Goal: Transaction & Acquisition: Purchase product/service

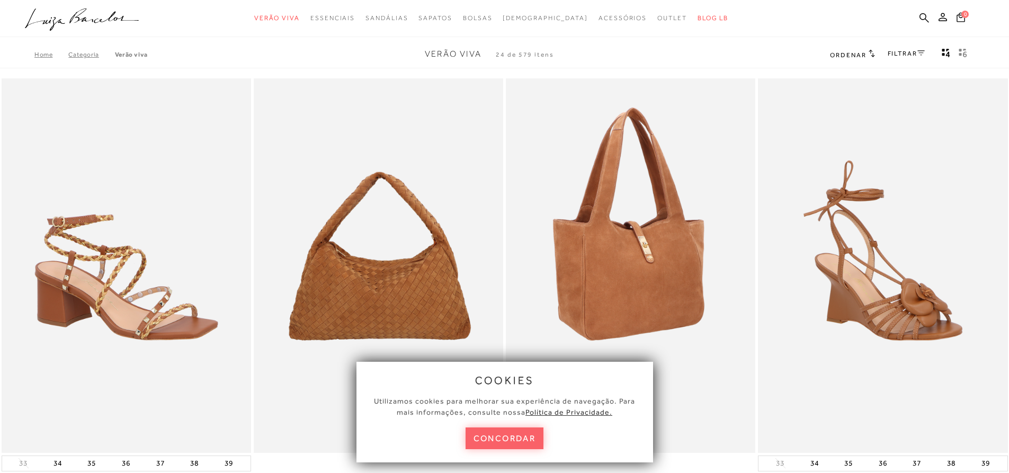
click at [517, 441] on button "concordar" at bounding box center [504, 438] width 78 height 22
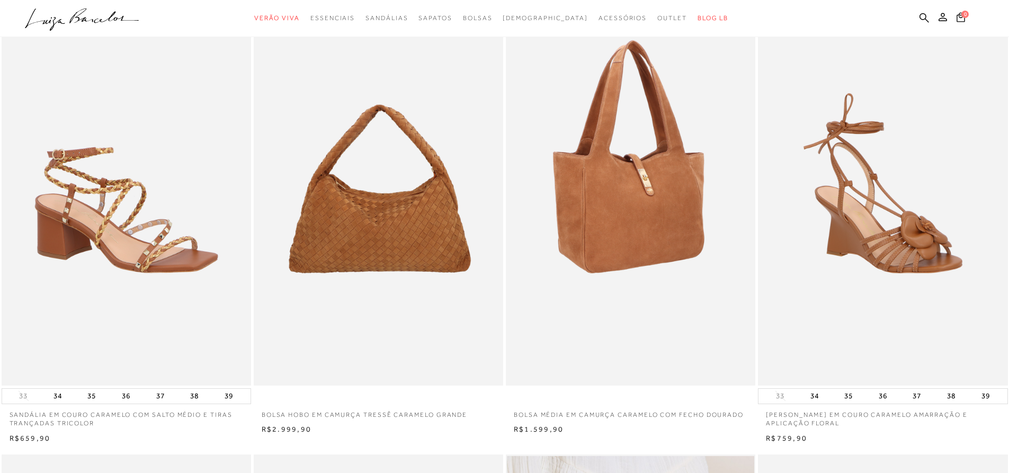
scroll to position [53, 0]
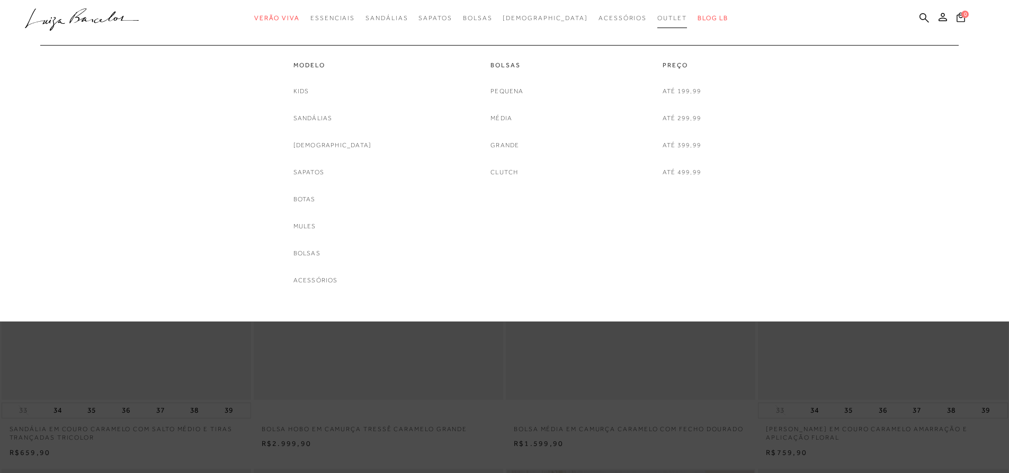
click at [657, 21] on span "Outlet" at bounding box center [672, 17] width 30 height 7
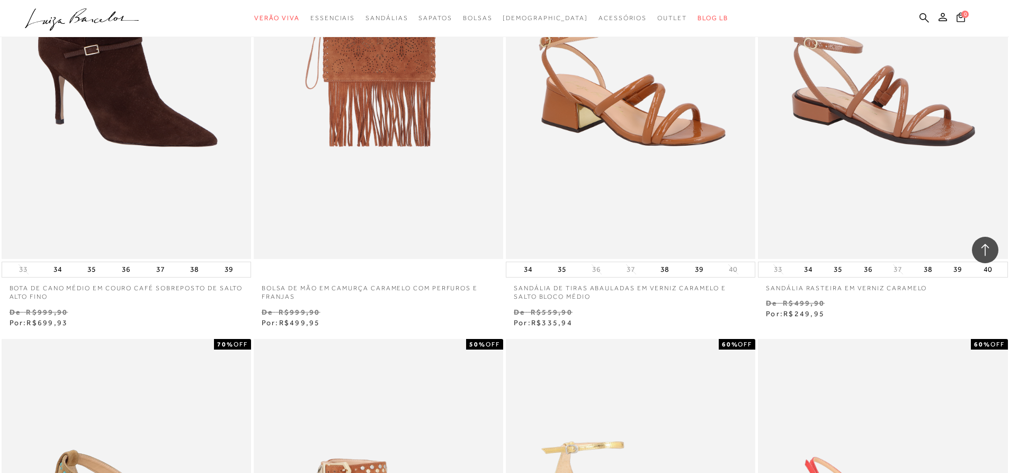
scroll to position [1006, 0]
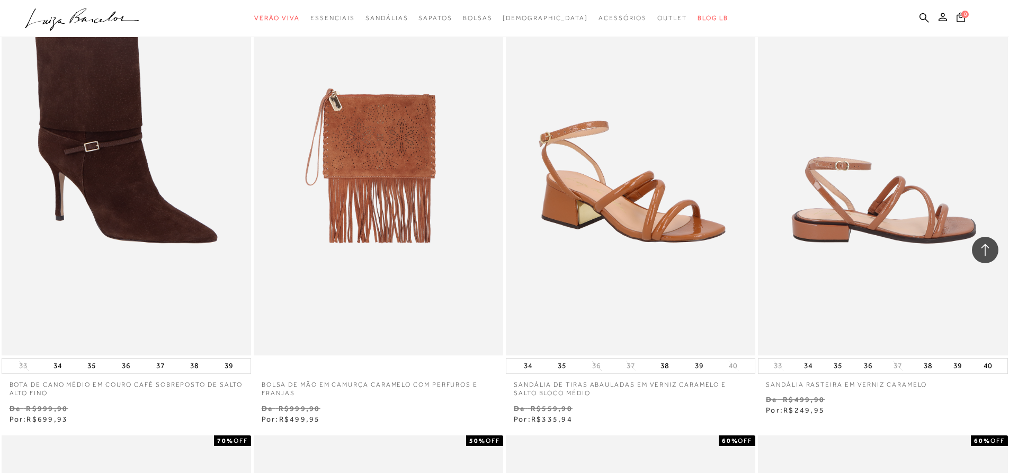
click at [888, 205] on img at bounding box center [883, 168] width 248 height 374
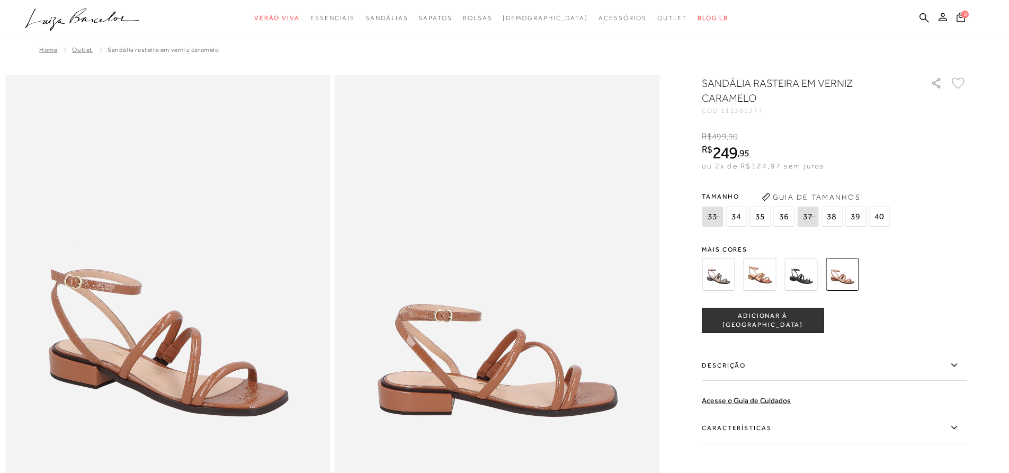
click at [807, 231] on div "SANDÁLIA RASTEIRA EM VERNIZ CARAMELO CÓD: 112301377 × É necessário selecionar u…" at bounding box center [834, 311] width 265 height 470
click at [806, 273] on img at bounding box center [800, 274] width 33 height 33
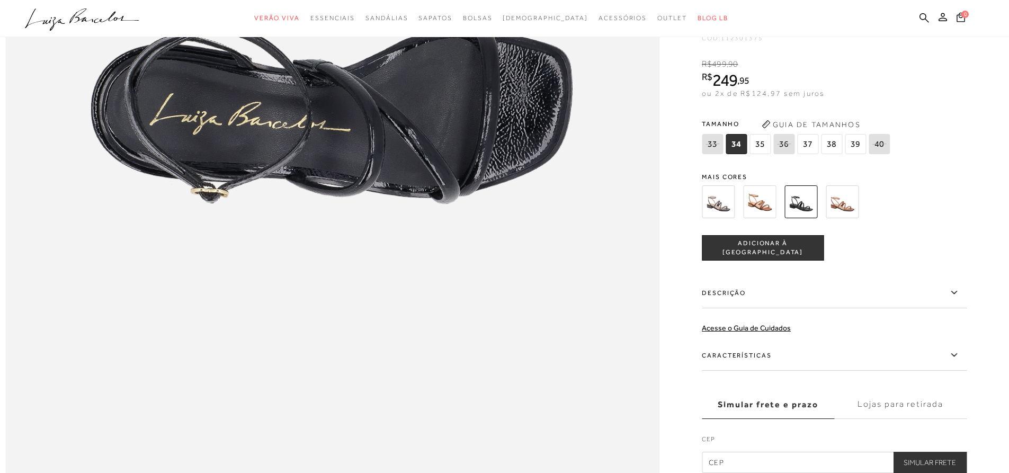
scroll to position [1324, 0]
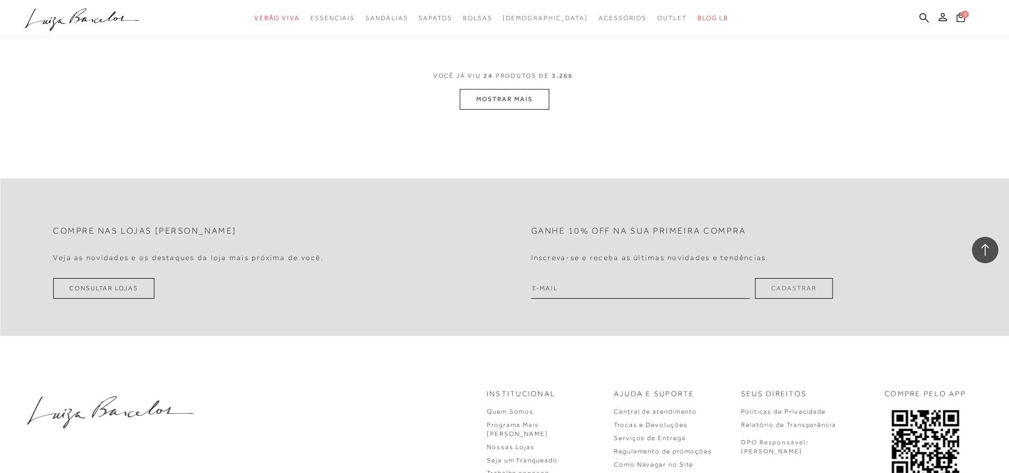
scroll to position [2656, 0]
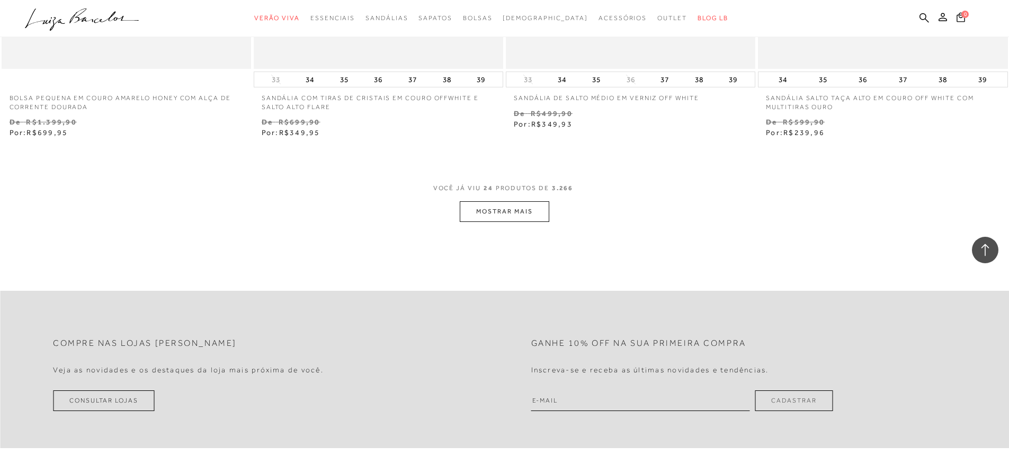
click at [510, 208] on button "MOSTRAR MAIS" at bounding box center [504, 211] width 89 height 21
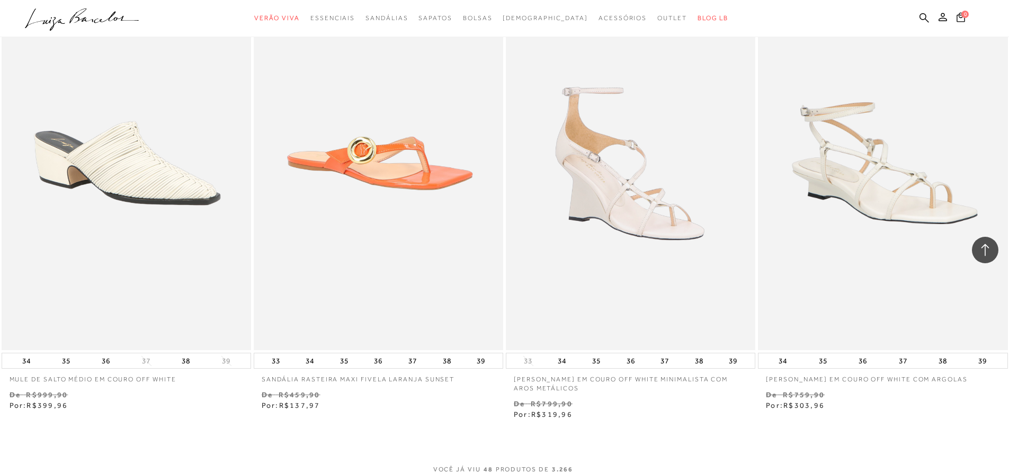
scroll to position [5356, 0]
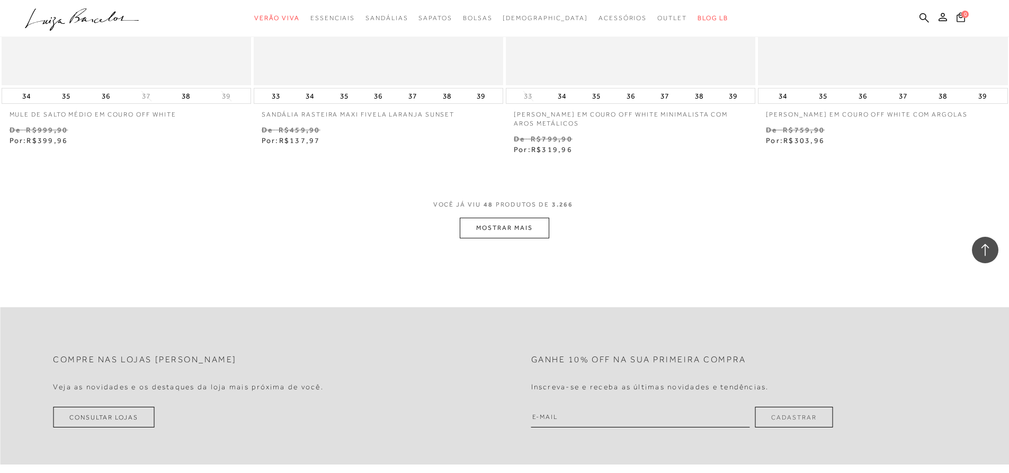
click at [501, 226] on button "MOSTRAR MAIS" at bounding box center [504, 228] width 89 height 21
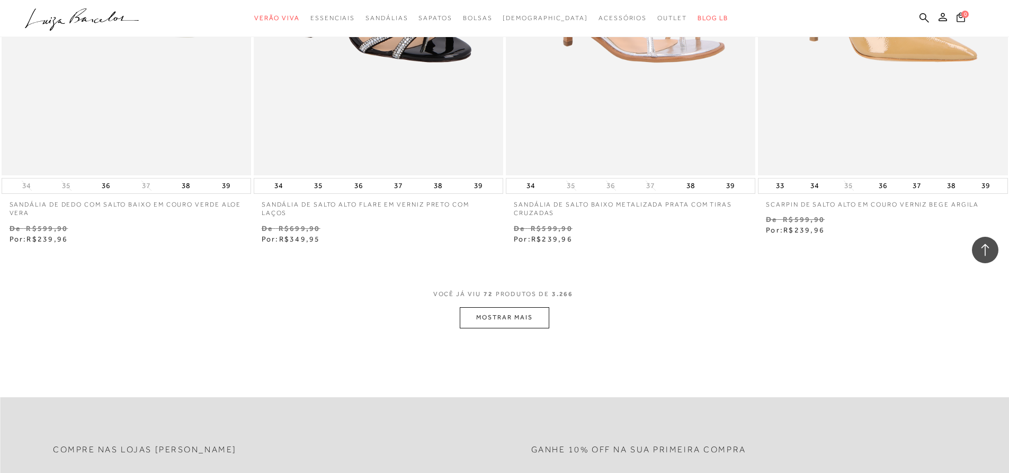
scroll to position [8057, 0]
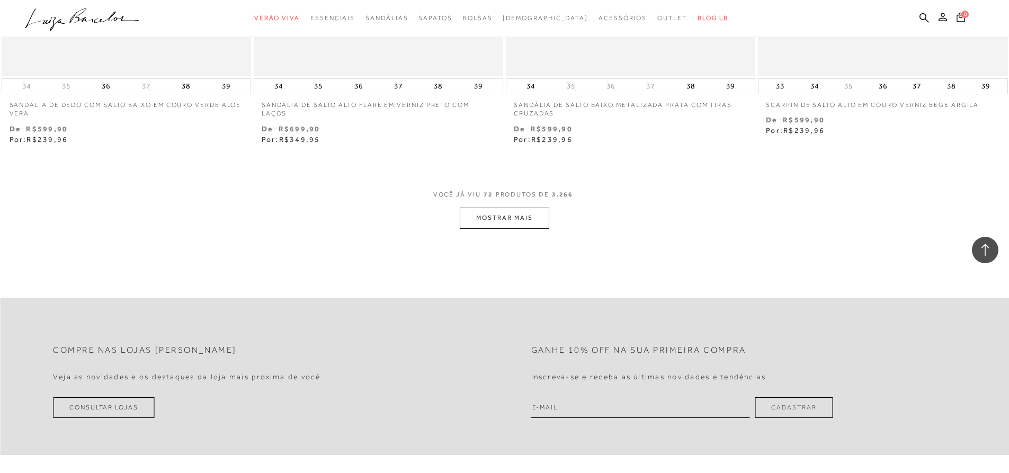
click at [503, 218] on button "MOSTRAR MAIS" at bounding box center [504, 218] width 89 height 21
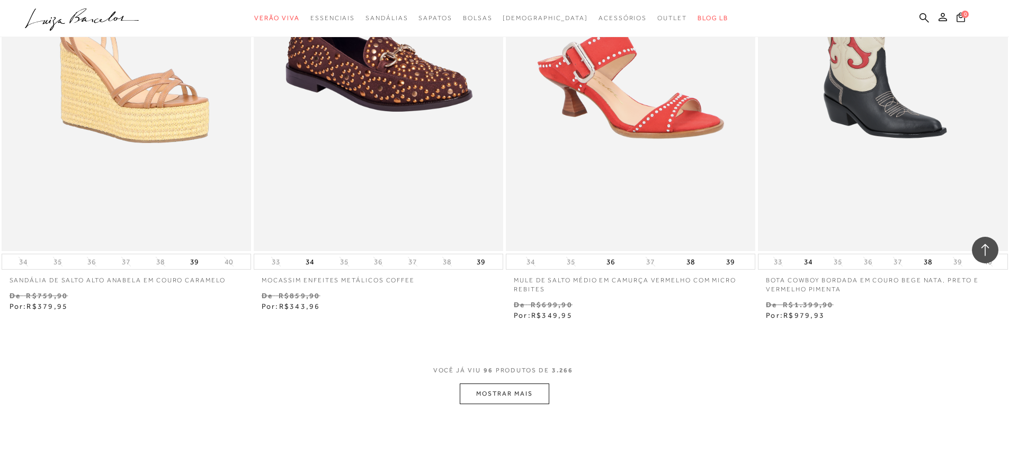
scroll to position [10758, 0]
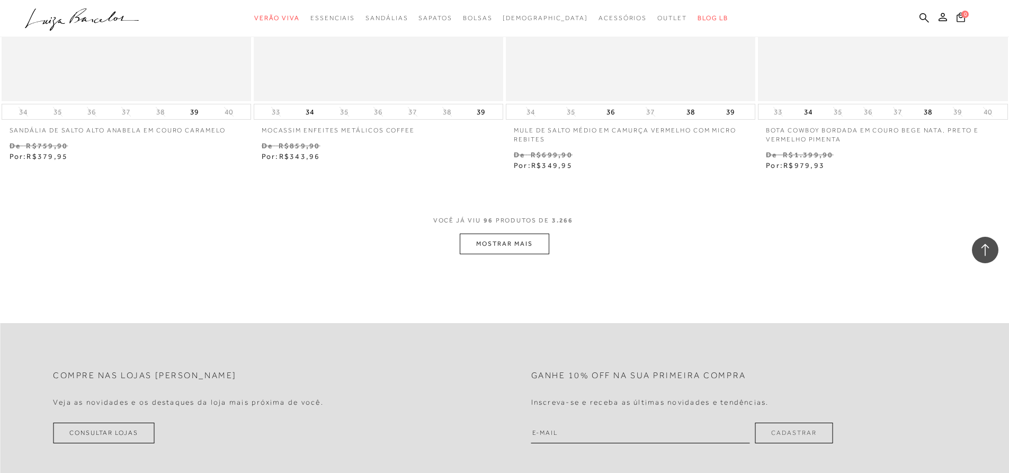
click at [500, 237] on button "MOSTRAR MAIS" at bounding box center [504, 244] width 89 height 21
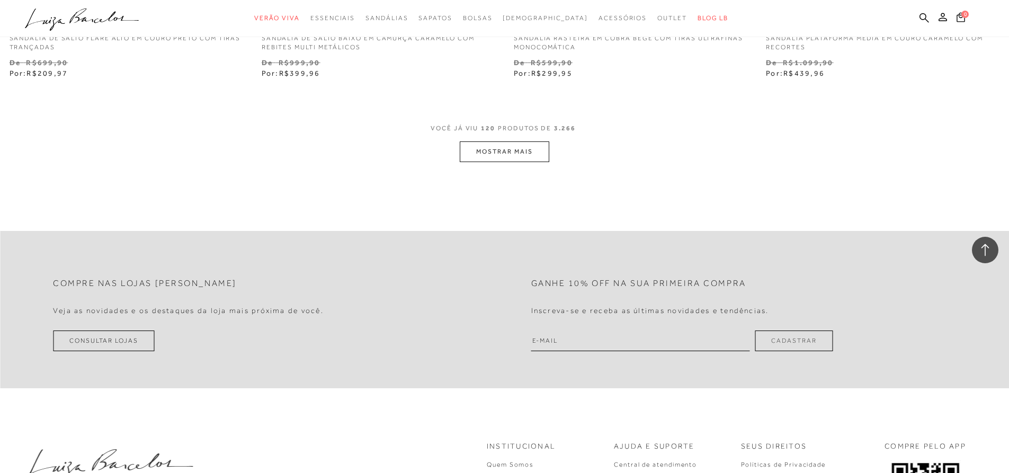
scroll to position [13670, 0]
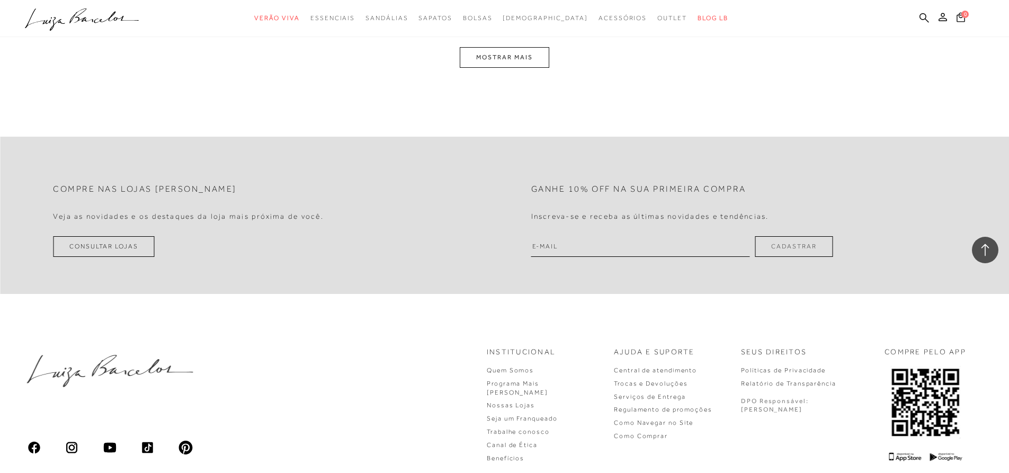
click at [519, 55] on button "MOSTRAR MAIS" at bounding box center [504, 57] width 89 height 21
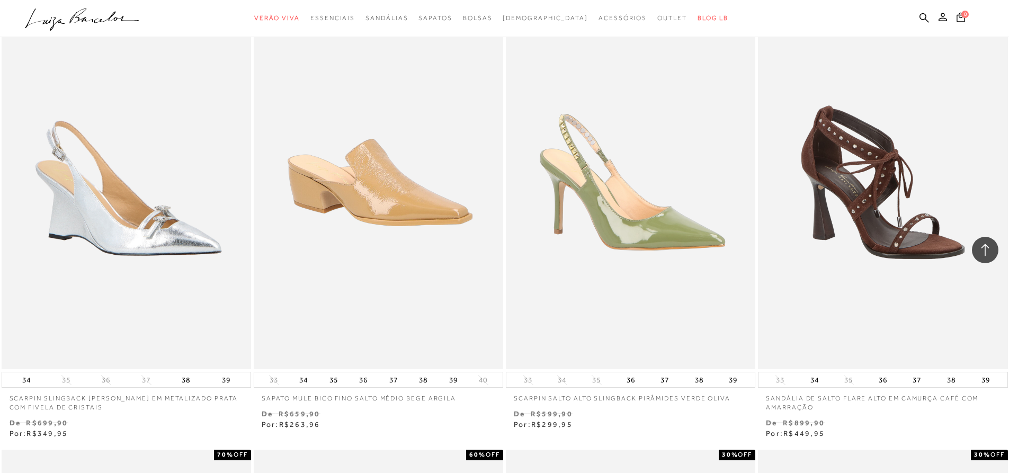
scroll to position [16388, 0]
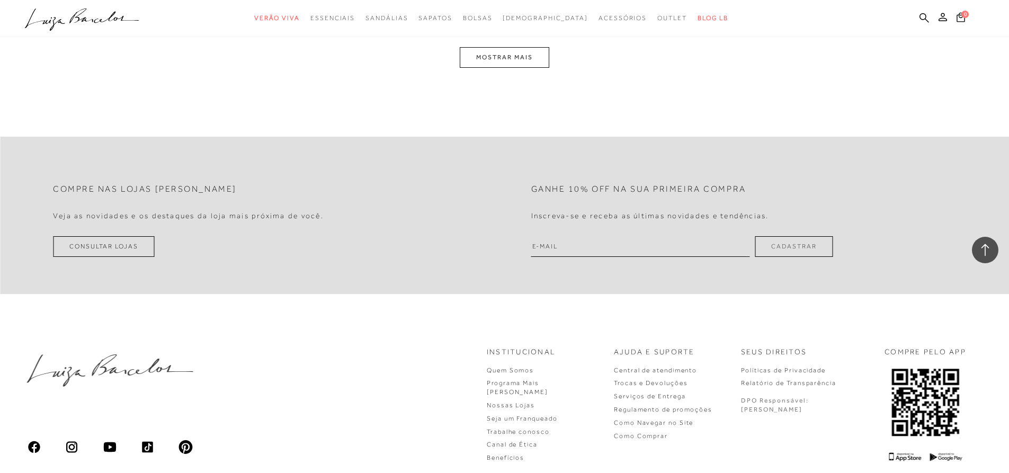
click at [506, 57] on button "MOSTRAR MAIS" at bounding box center [504, 57] width 89 height 21
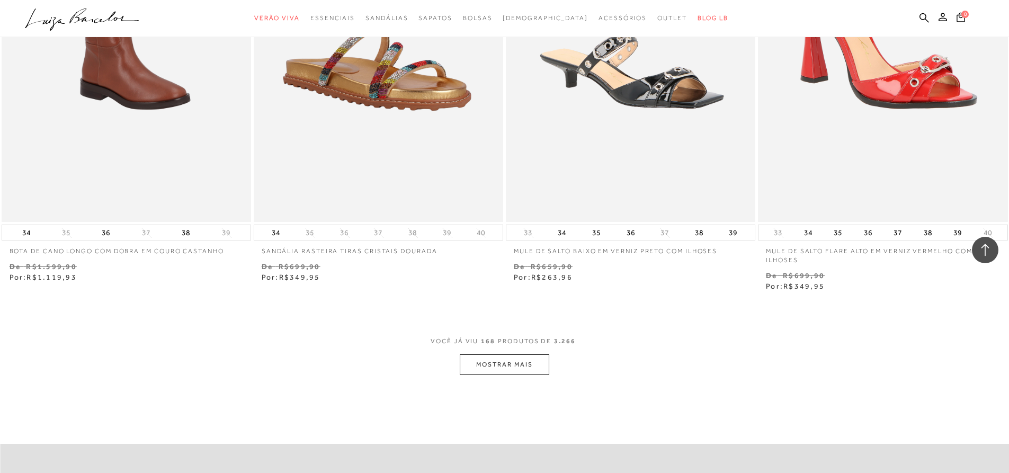
scroll to position [18749, 0]
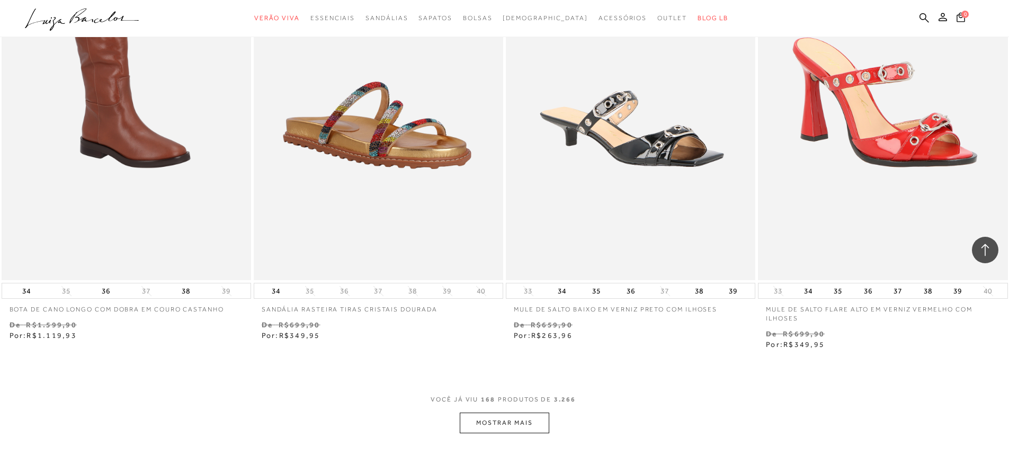
click at [517, 418] on button "MOSTRAR MAIS" at bounding box center [504, 423] width 89 height 21
